Goal: Information Seeking & Learning: Learn about a topic

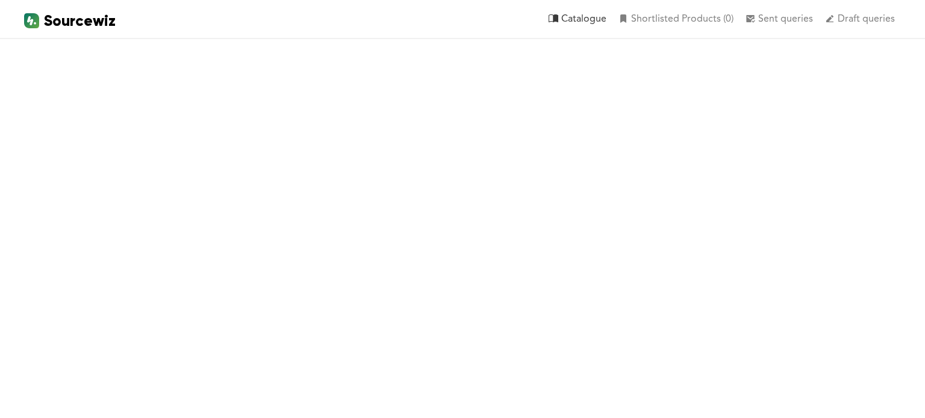
click at [585, 19] on li "Catalogue" at bounding box center [577, 18] width 70 height 37
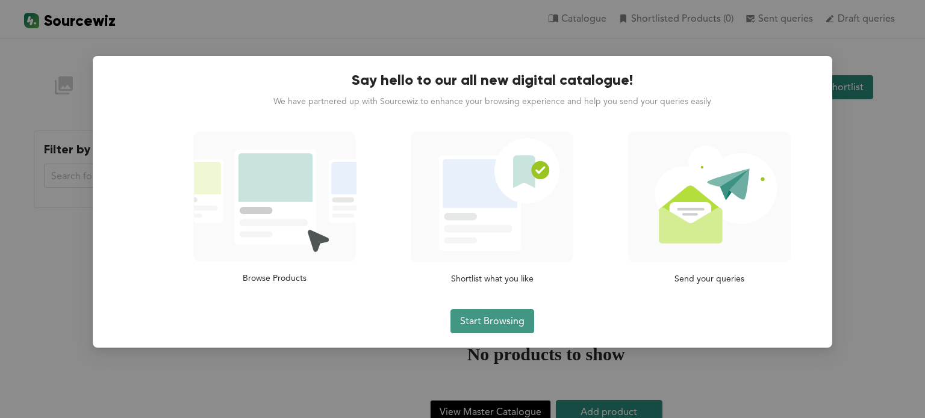
click at [483, 320] on span "Start Browsing" at bounding box center [492, 321] width 64 height 15
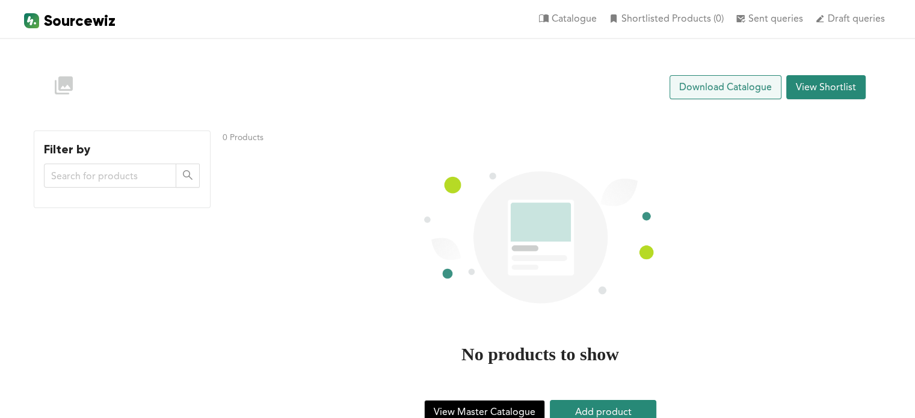
scroll to position [18, 0]
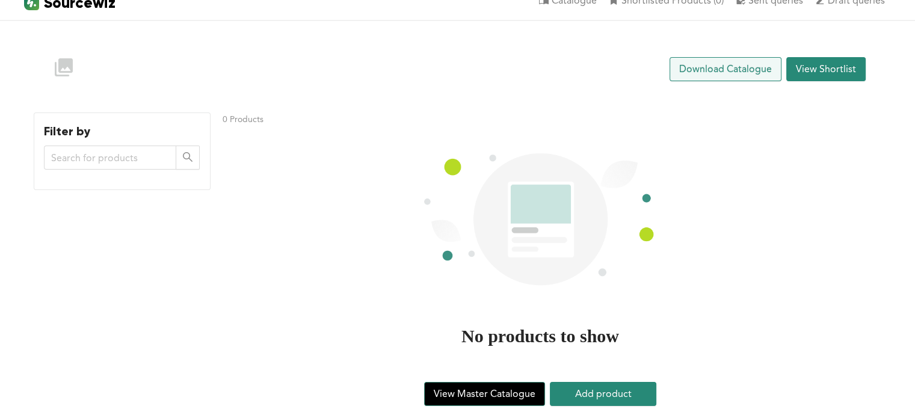
click at [491, 392] on span "View Master Catalogue" at bounding box center [485, 393] width 102 height 15
